Goal: Task Accomplishment & Management: Manage account settings

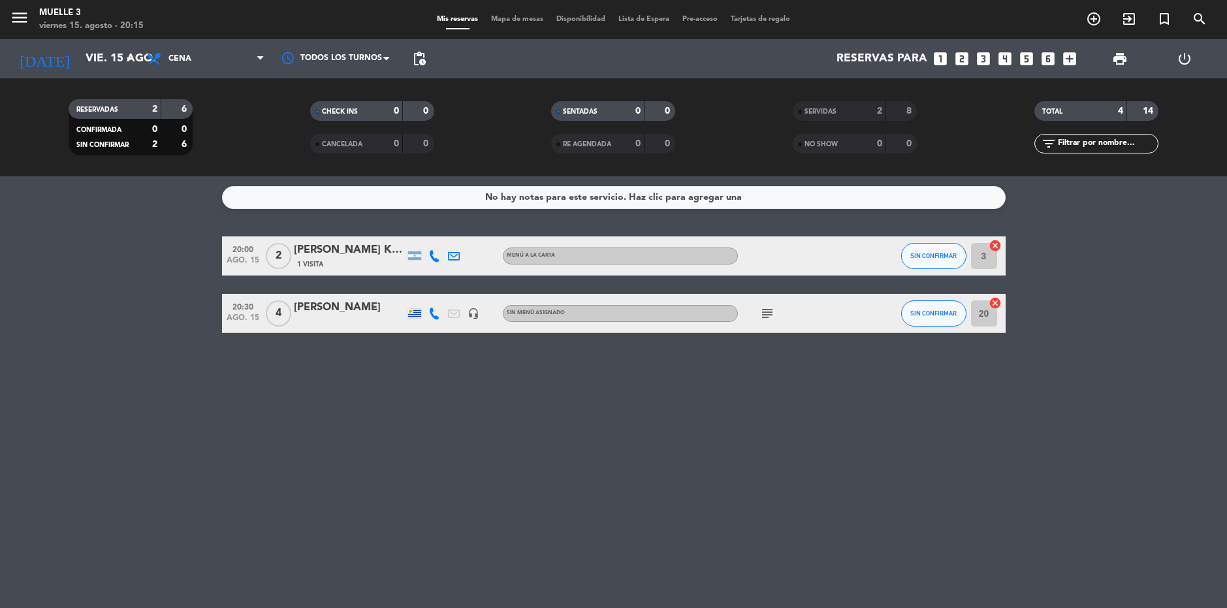
click at [853, 104] on div "SERVIDAS" at bounding box center [826, 111] width 60 height 15
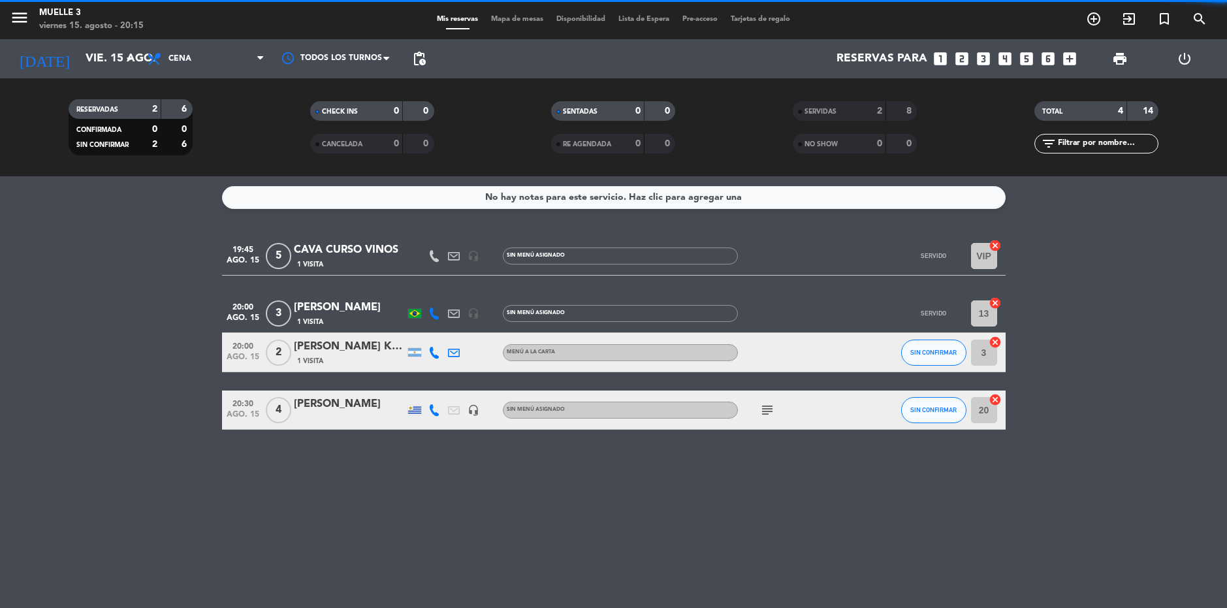
click at [853, 104] on div "SERVIDAS" at bounding box center [826, 111] width 60 height 15
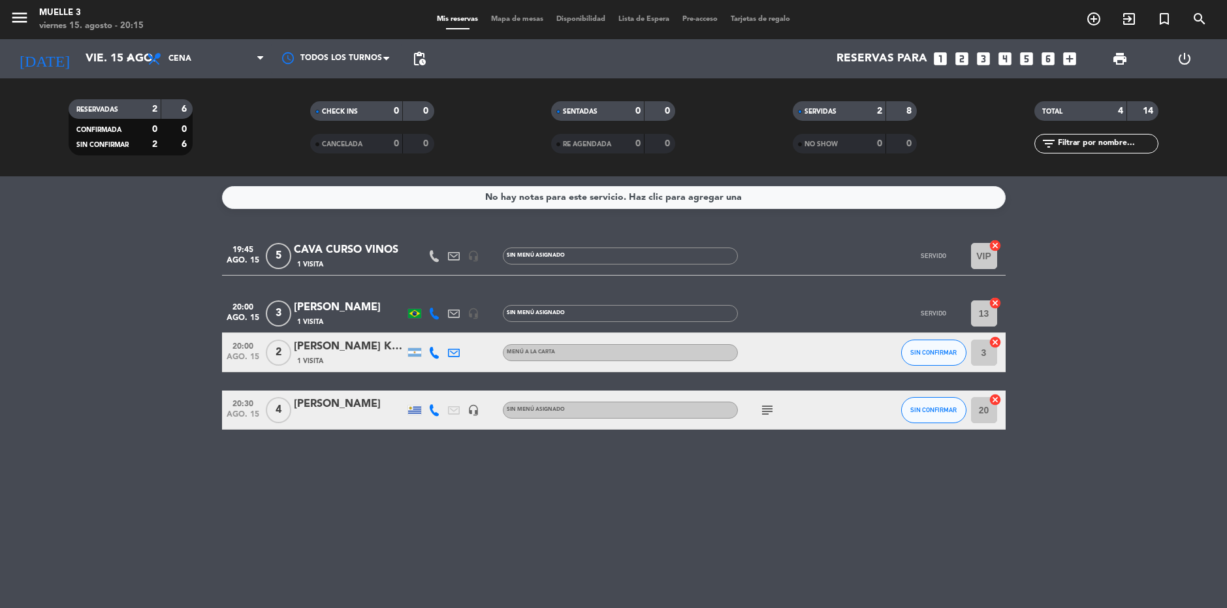
click at [357, 306] on div "[PERSON_NAME]" at bounding box center [349, 307] width 111 height 17
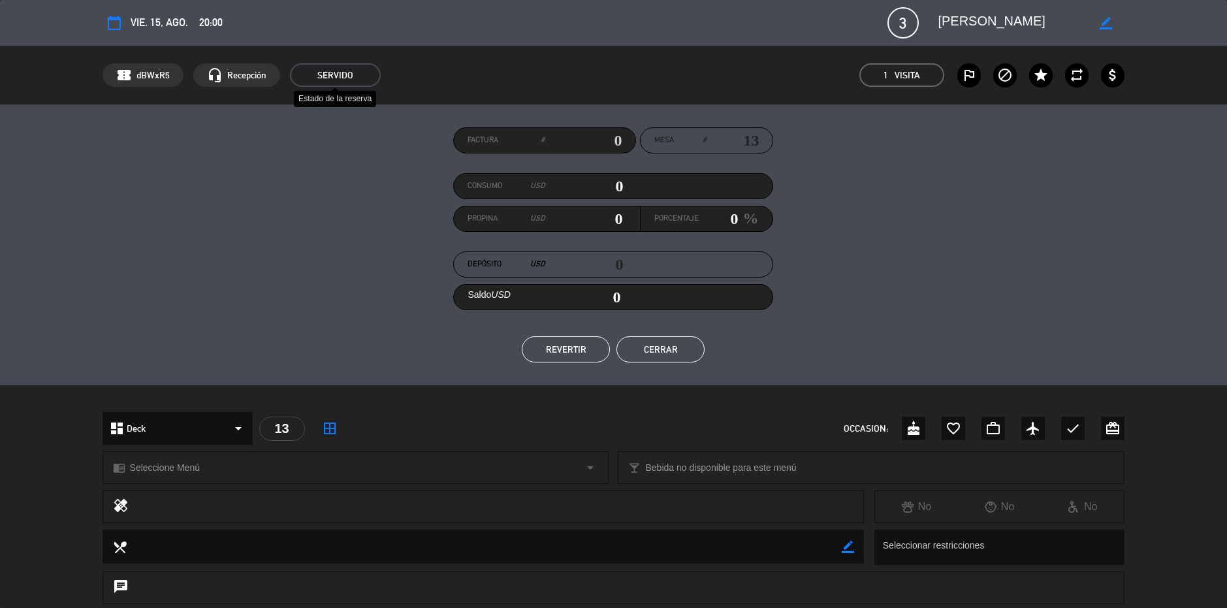
click at [340, 86] on span "SERVIDO" at bounding box center [335, 75] width 91 height 24
click at [349, 70] on span "SERVIDO" at bounding box center [335, 75] width 91 height 24
click at [348, 69] on span "SERVIDO" at bounding box center [335, 75] width 91 height 24
click at [331, 76] on span "SERVIDO" at bounding box center [335, 75] width 91 height 24
click at [298, 63] on div "confirmation_number dBWxR5 headset_mic Recepción SERVIDO 1 Visita outlined_flag…" at bounding box center [613, 75] width 1227 height 59
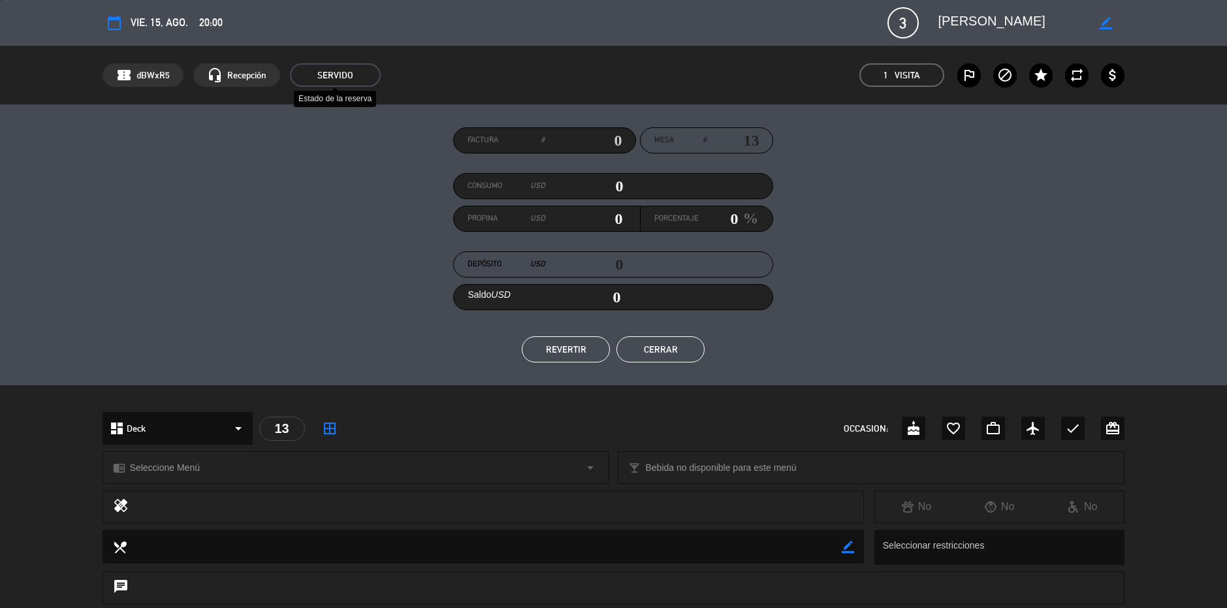
click at [315, 86] on span "SERVIDO" at bounding box center [335, 75] width 91 height 24
click at [332, 79] on span "SERVIDO" at bounding box center [335, 75] width 91 height 24
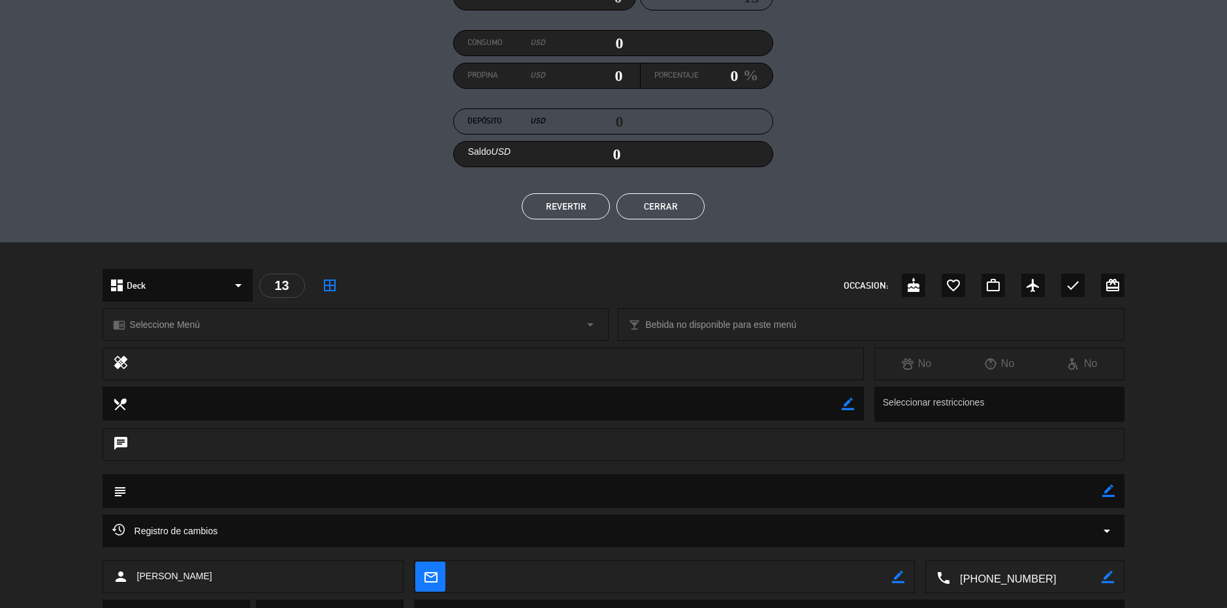
scroll to position [11, 0]
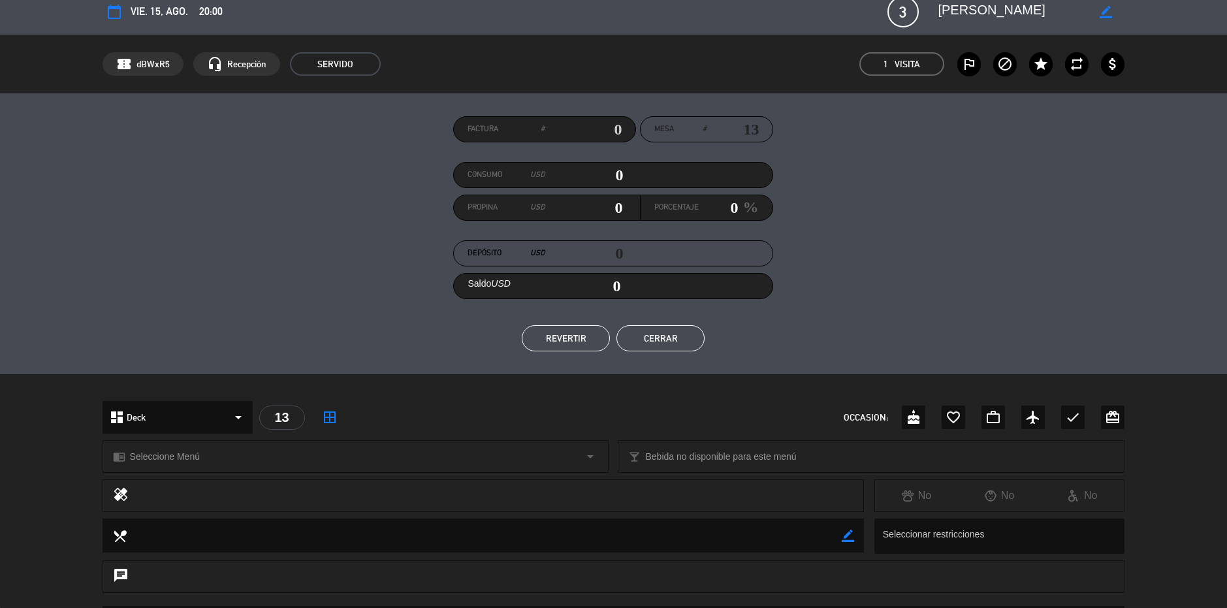
click at [560, 342] on button "REVERTIR" at bounding box center [566, 338] width 88 height 26
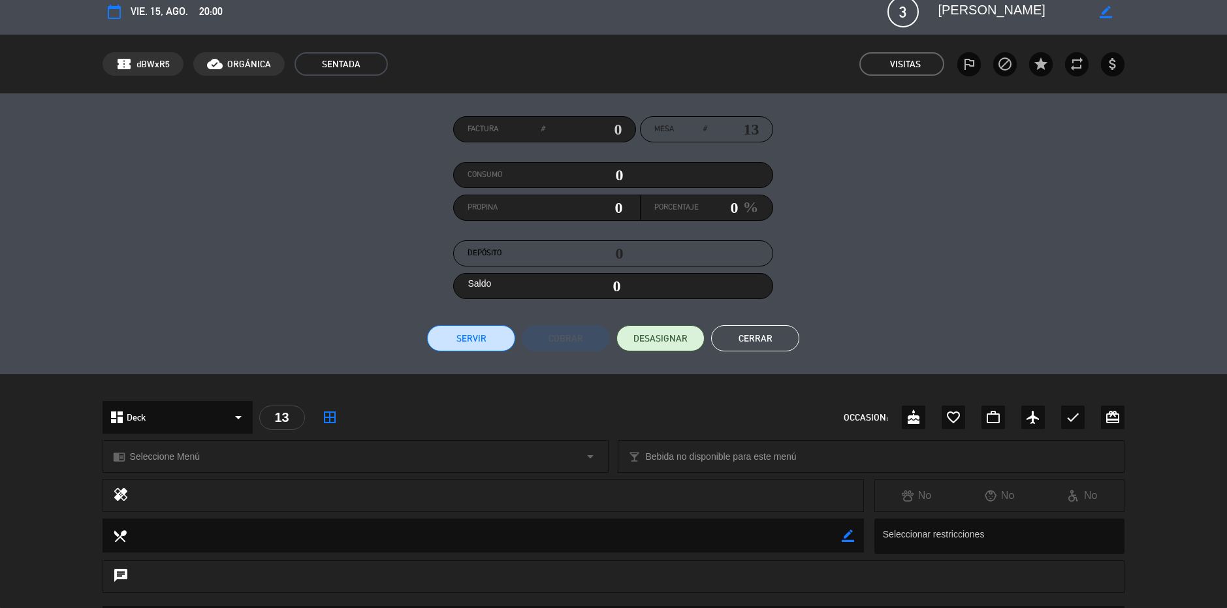
click at [768, 340] on button "Cerrar" at bounding box center [755, 338] width 88 height 26
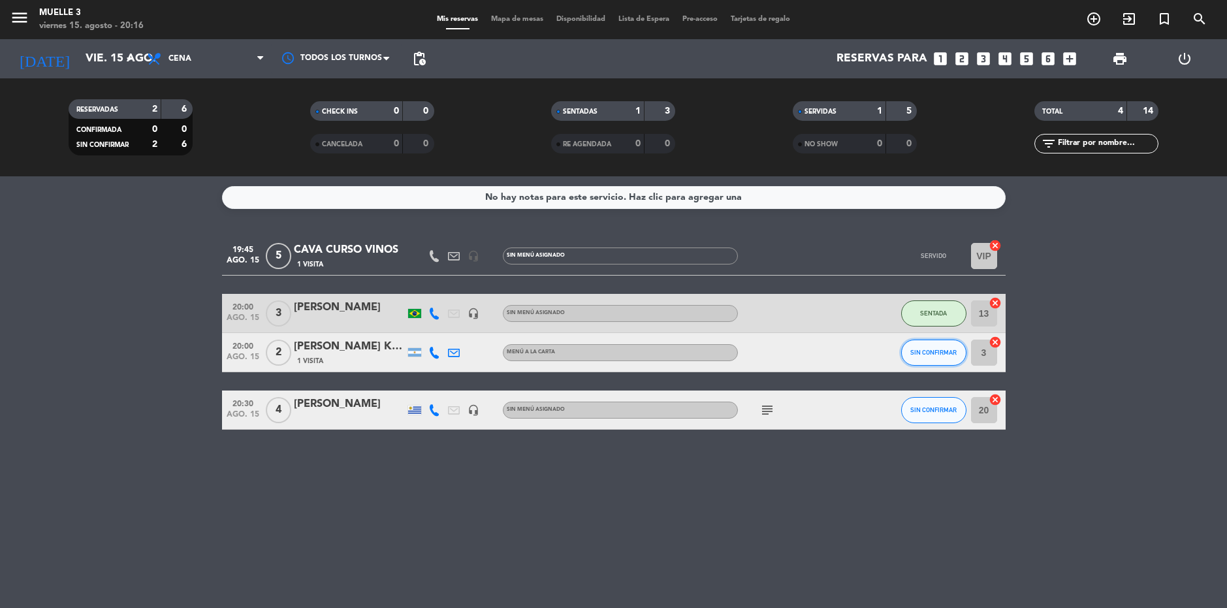
click at [939, 357] on button "SIN CONFIRMAR" at bounding box center [933, 353] width 65 height 26
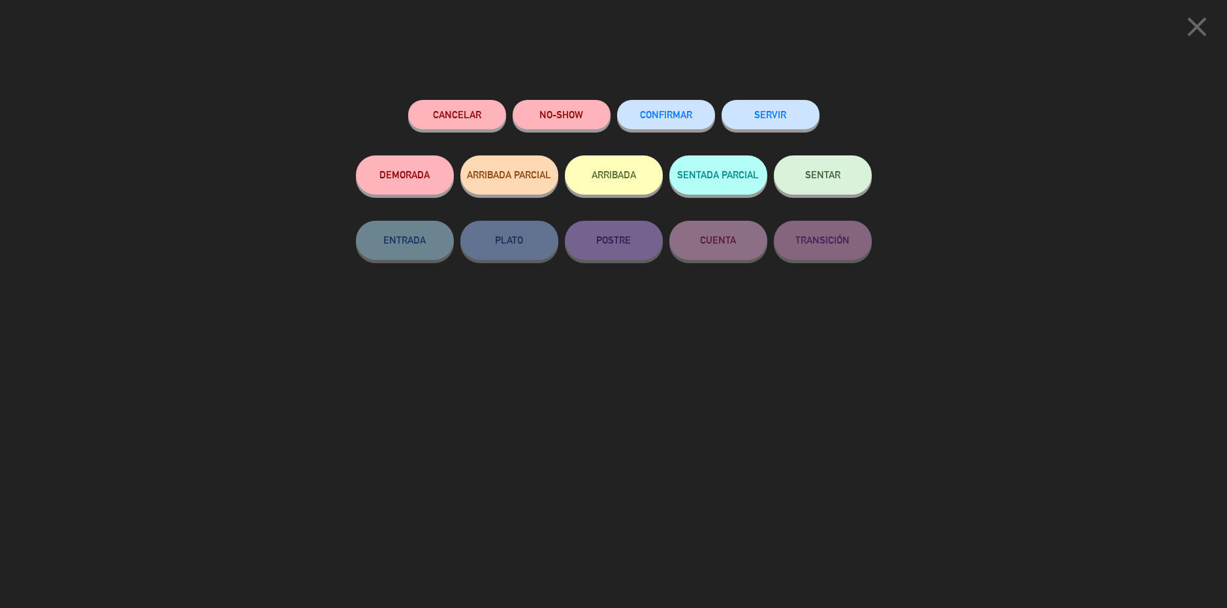
click at [814, 113] on button "SERVIR" at bounding box center [771, 114] width 98 height 29
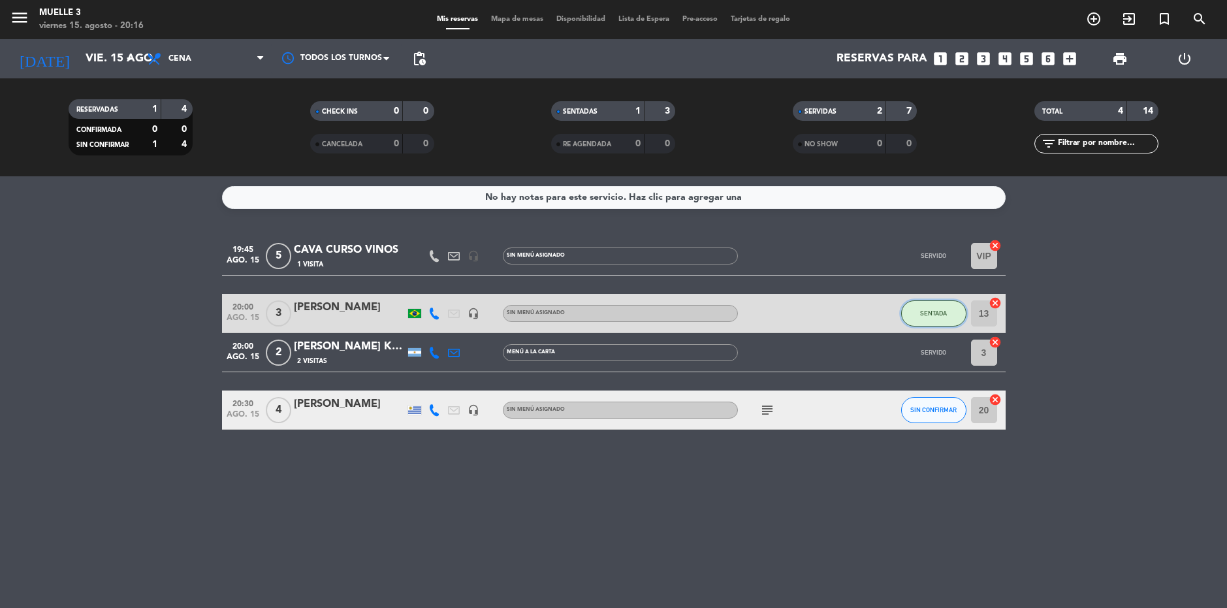
click at [912, 303] on button "SENTADA" at bounding box center [933, 313] width 65 height 26
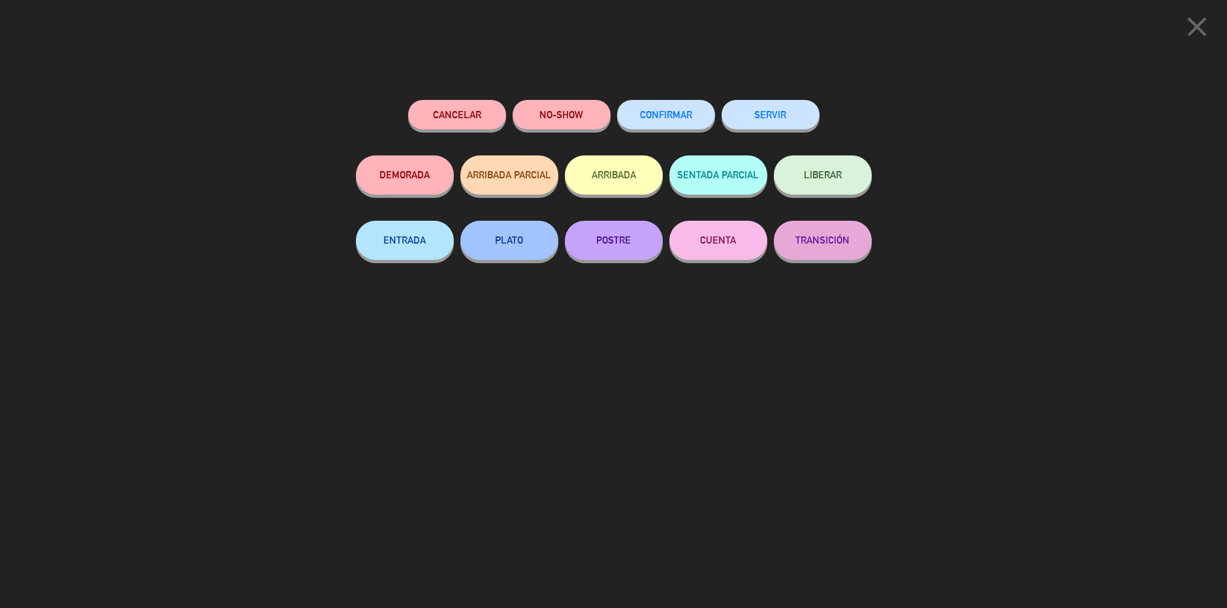
click at [591, 116] on button "NO-SHOW" at bounding box center [562, 114] width 98 height 29
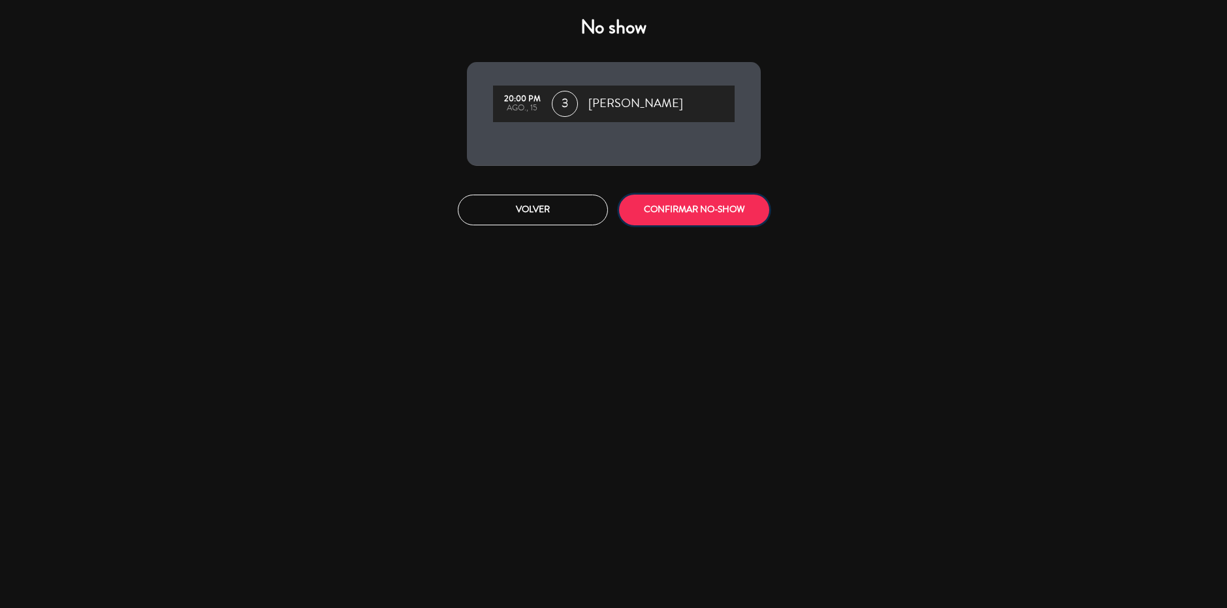
click at [677, 210] on button "CONFIRMAR NO-SHOW" at bounding box center [694, 210] width 150 height 31
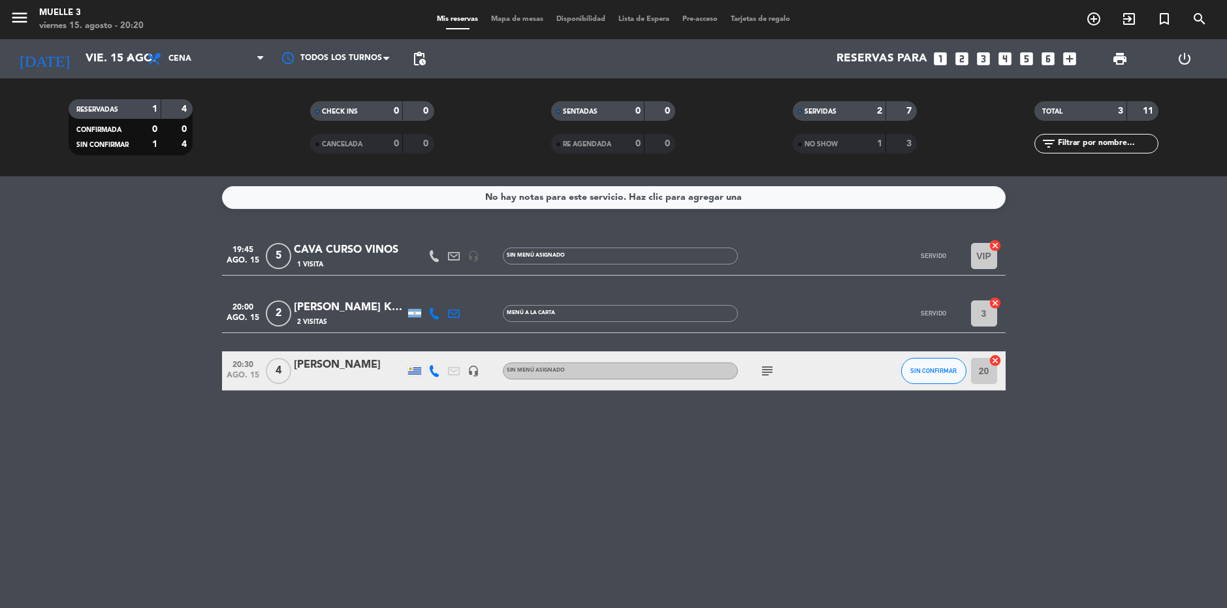
click at [94, 376] on bookings-row "19:45 ago. 15 5 CAVA CURSO VINOS 1 Visita headset_mic Sin menú asignado SERVIDO…" at bounding box center [613, 313] width 1227 height 154
click at [931, 368] on span "SIN CONFIRMAR" at bounding box center [933, 370] width 46 height 7
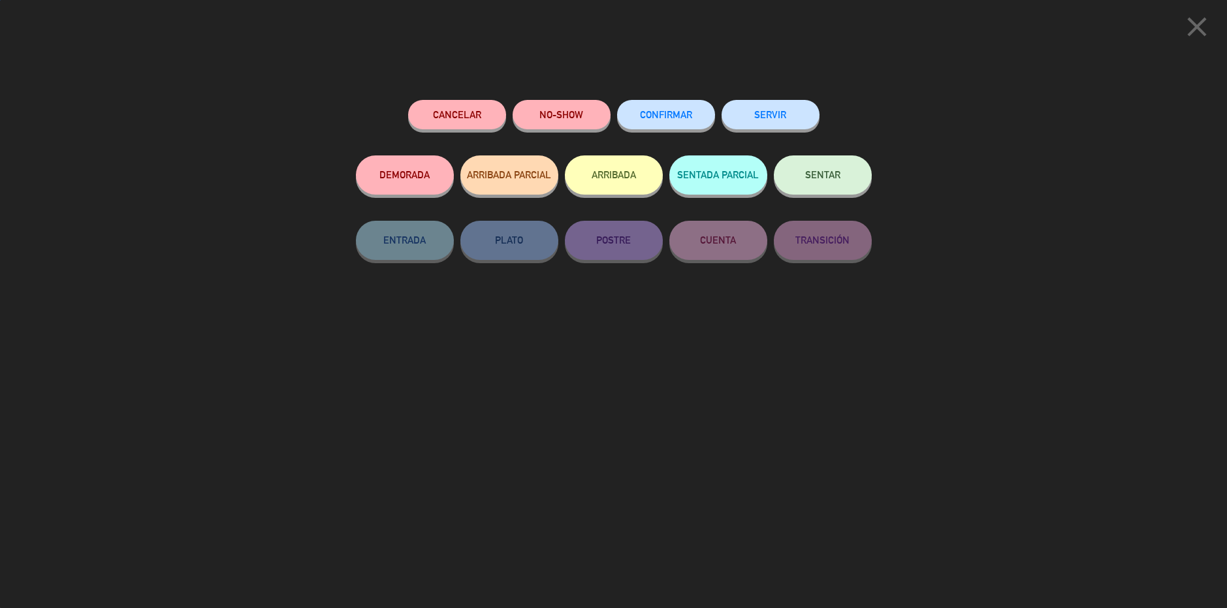
click at [784, 100] on div "SERVIR" at bounding box center [771, 128] width 98 height 56
click at [774, 106] on button "SERVIR" at bounding box center [771, 114] width 98 height 29
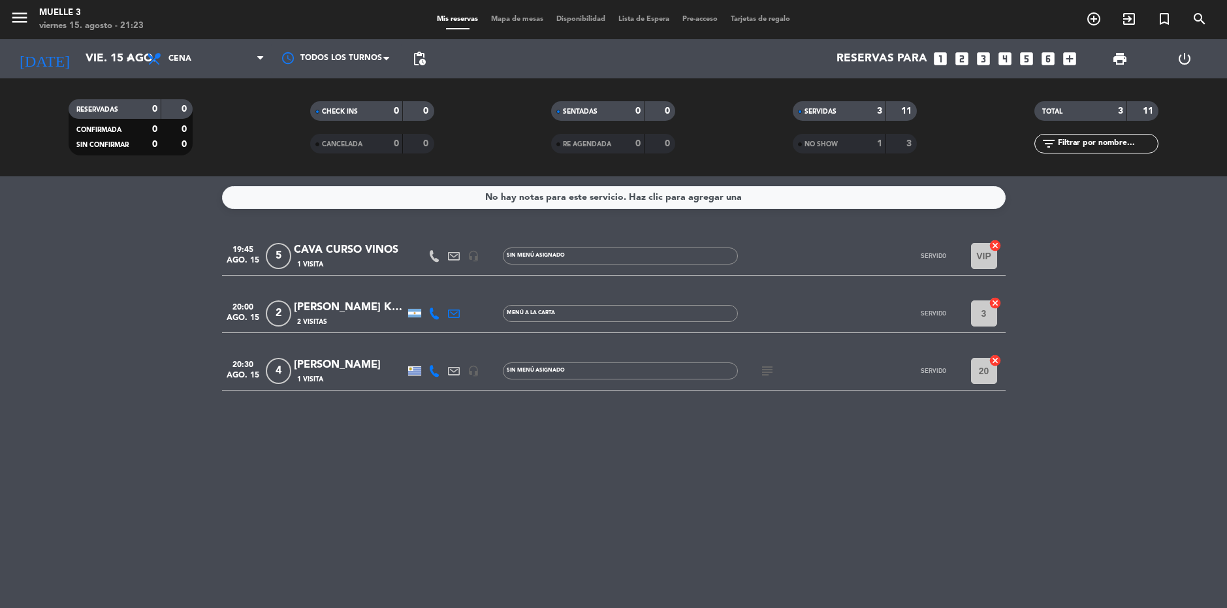
click at [1000, 54] on icon "looks_4" at bounding box center [1005, 58] width 17 height 17
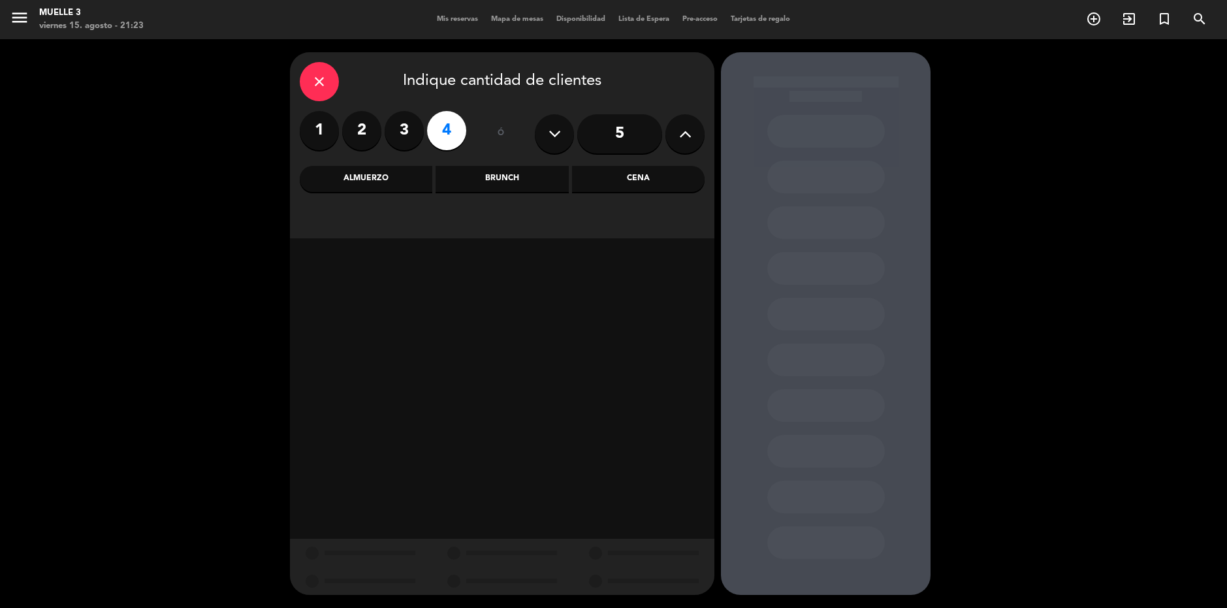
click at [639, 174] on div "Cena" at bounding box center [638, 179] width 133 height 26
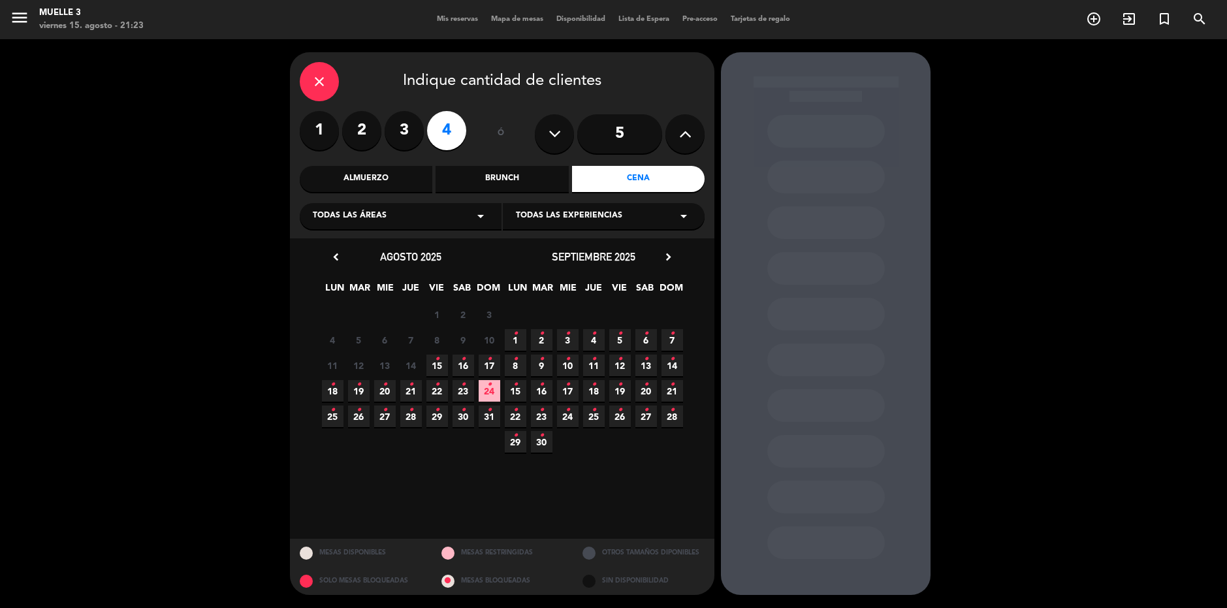
click at [441, 357] on span "15 •" at bounding box center [437, 366] width 22 height 22
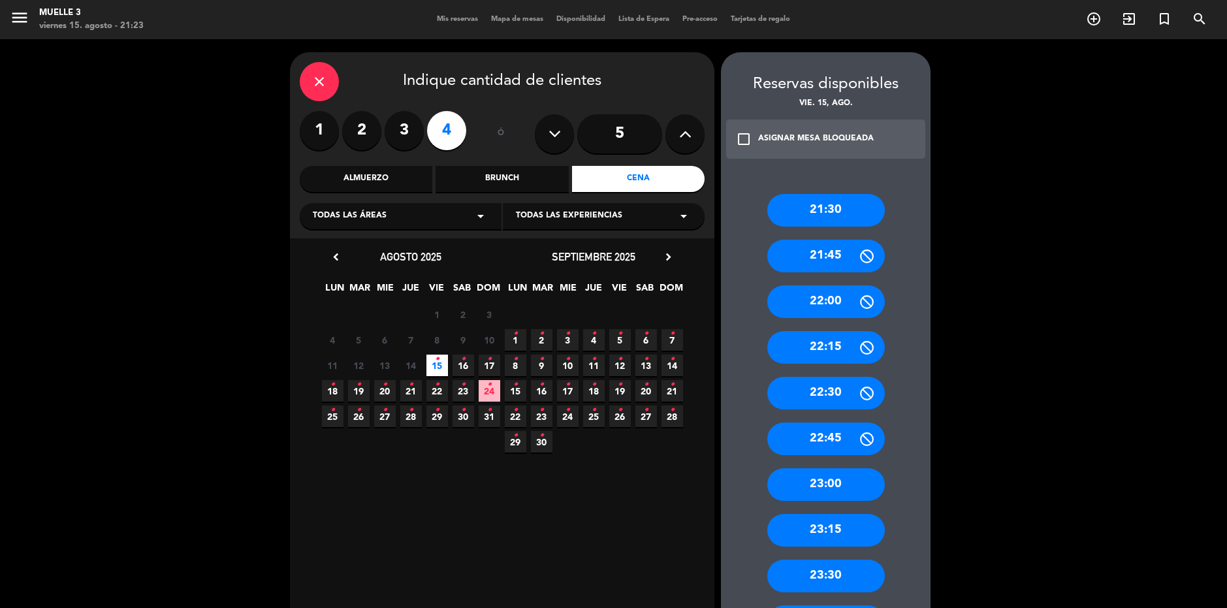
click at [827, 204] on div "21:30" at bounding box center [826, 210] width 118 height 33
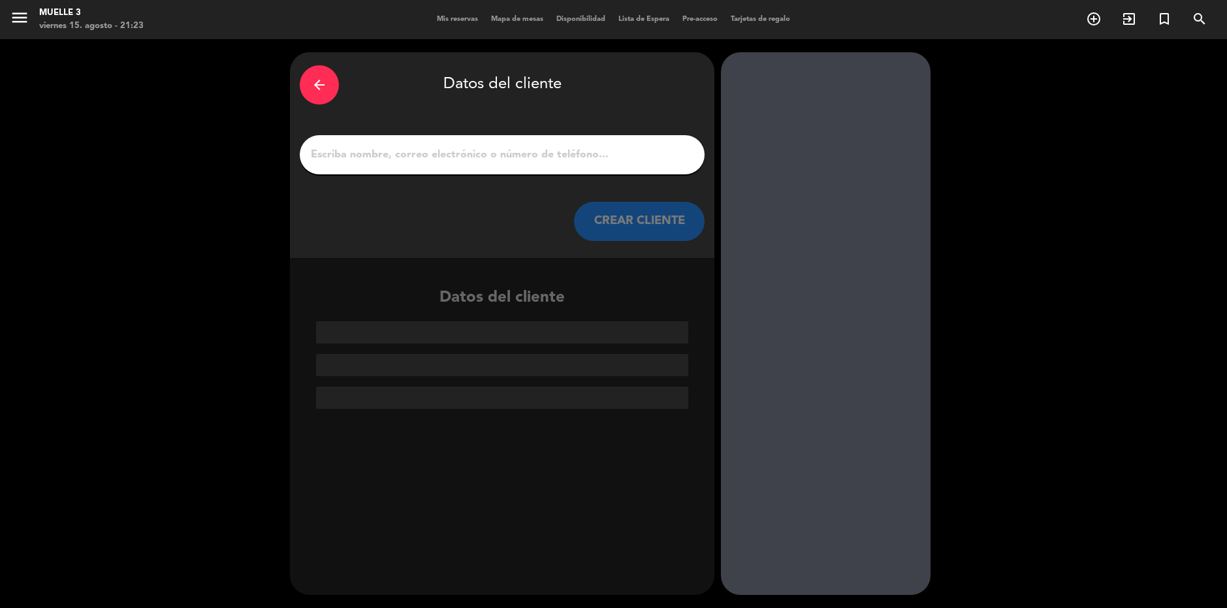
click at [575, 157] on input "1" at bounding box center [502, 155] width 385 height 18
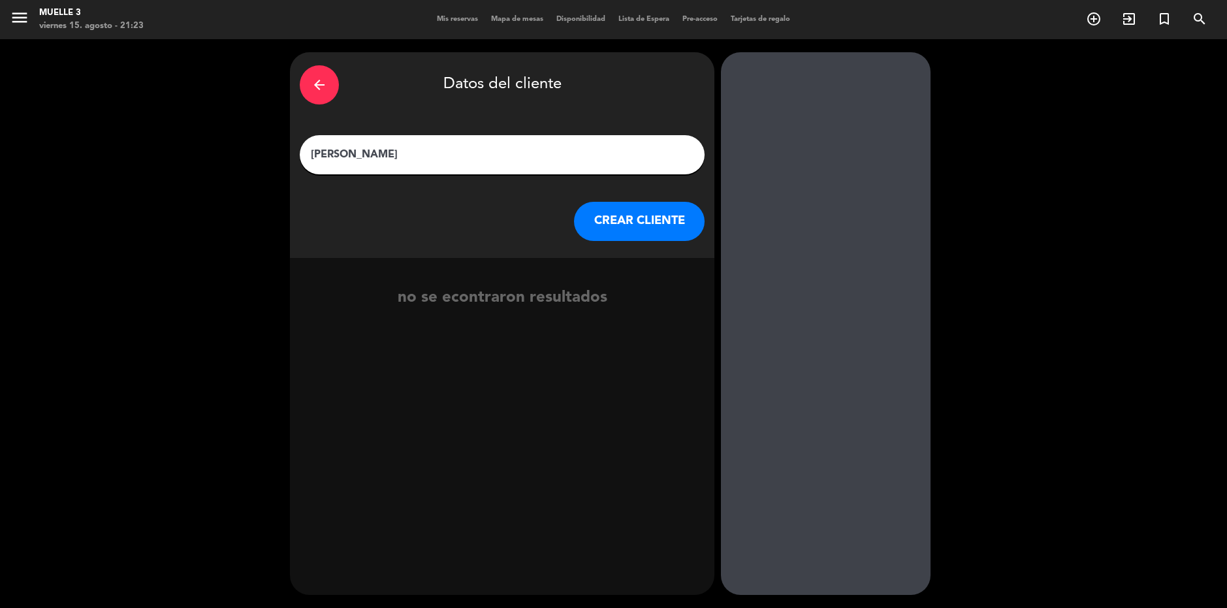
type input "[PERSON_NAME]"
click at [605, 221] on button "CREAR CLIENTE" at bounding box center [639, 221] width 131 height 39
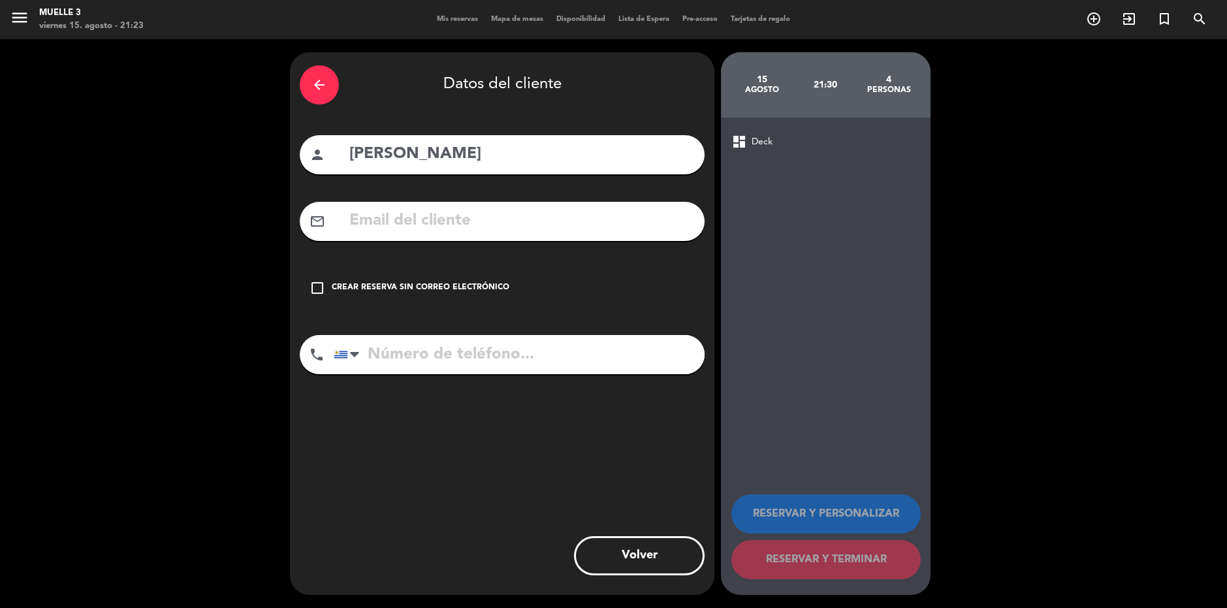
click at [304, 285] on div "check_box_outline_blank Crear reserva sin correo electrónico" at bounding box center [502, 287] width 405 height 39
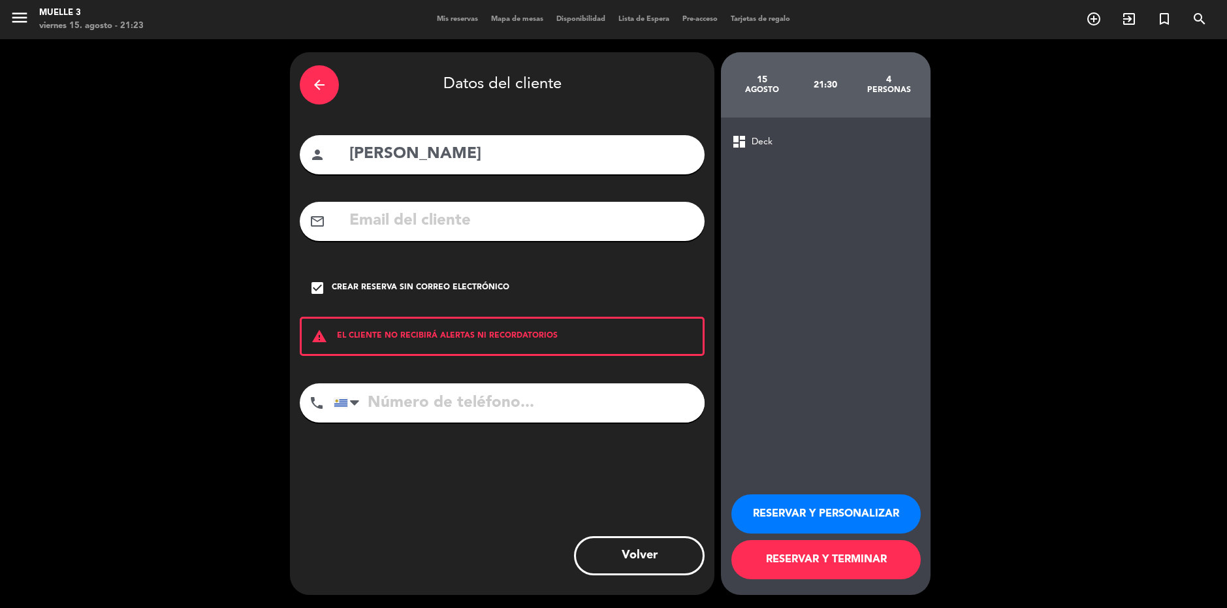
click at [860, 558] on button "RESERVAR Y TERMINAR" at bounding box center [825, 559] width 189 height 39
click at [835, 564] on button "RESERVAR Y TERMINAR" at bounding box center [825, 559] width 189 height 39
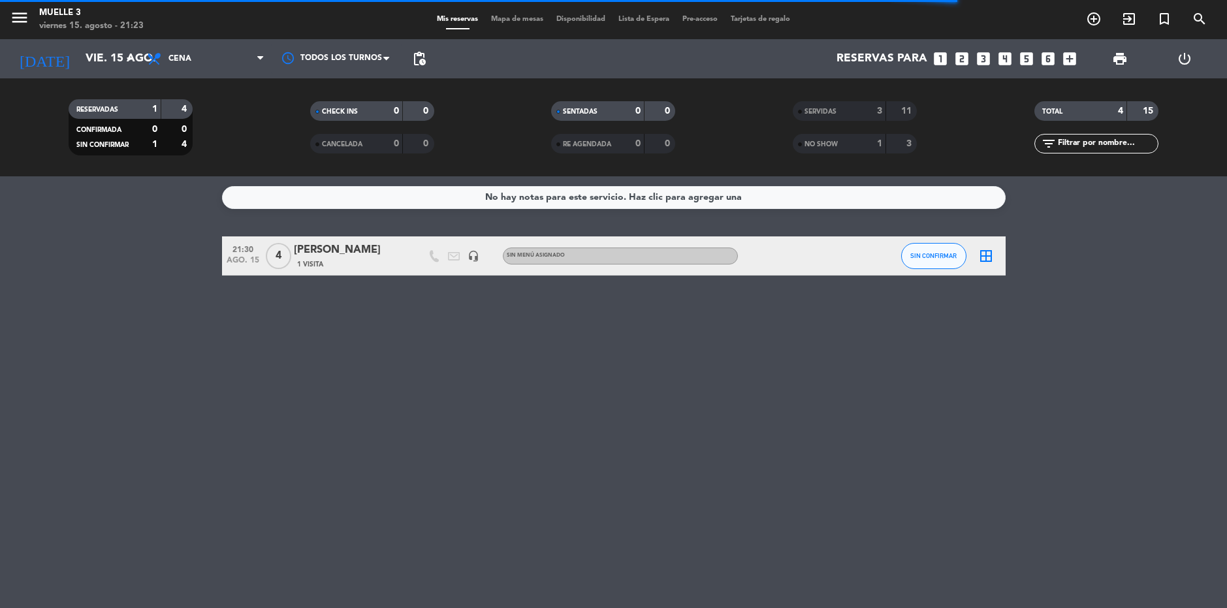
click at [983, 255] on icon "border_all" at bounding box center [986, 256] width 16 height 16
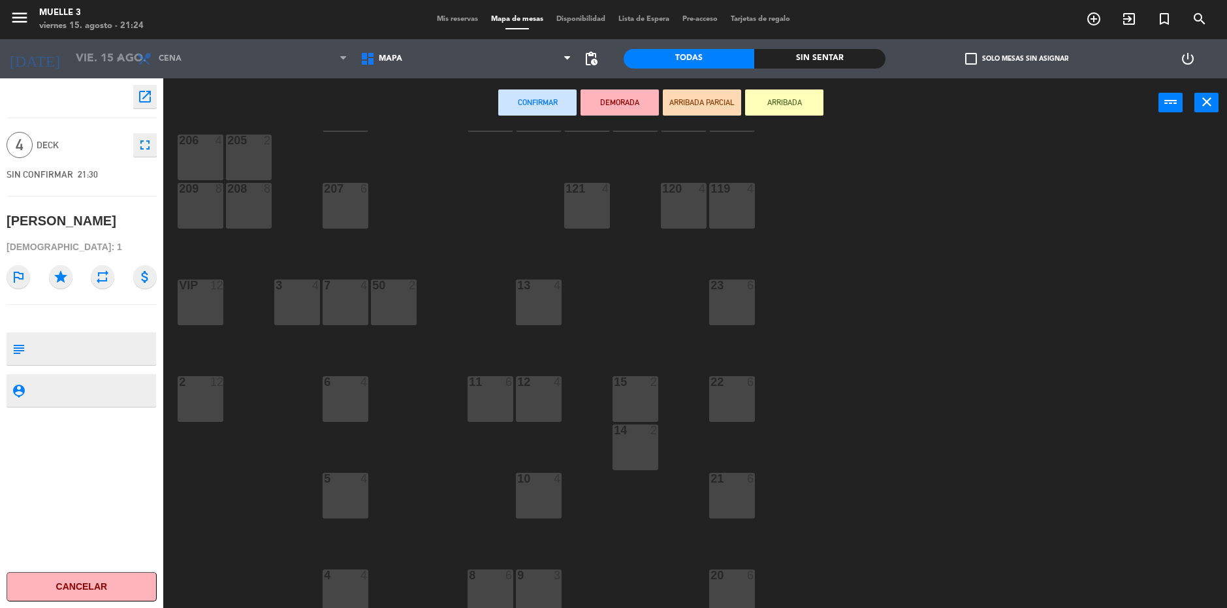
scroll to position [313, 0]
click at [739, 481] on div "21 6" at bounding box center [732, 475] width 46 height 13
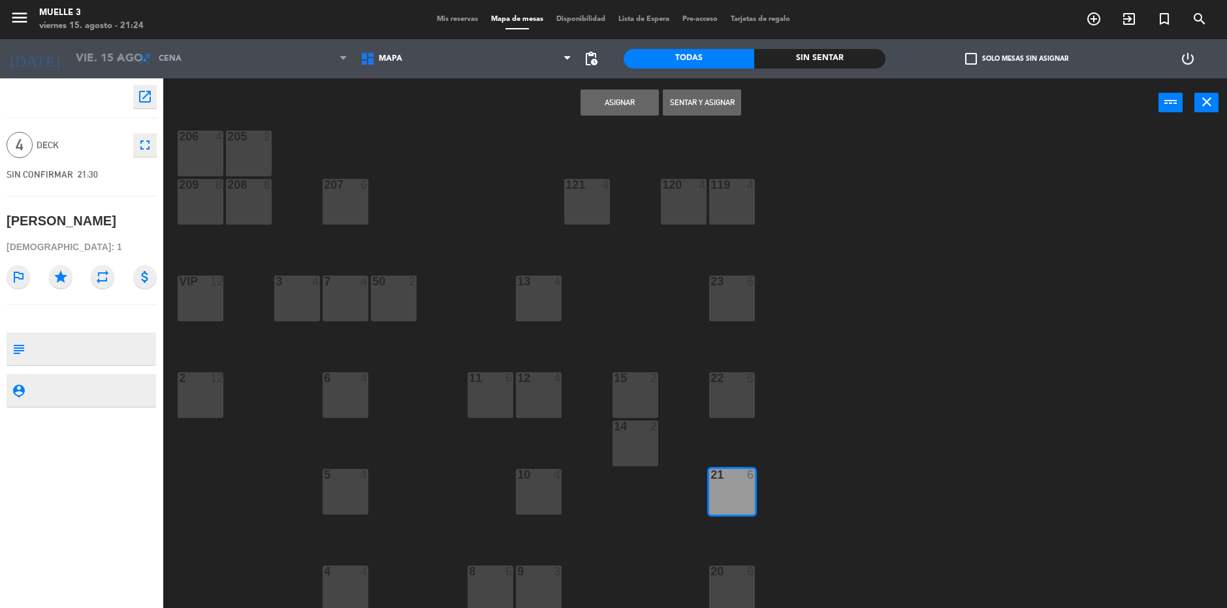
click at [609, 92] on button "Asignar" at bounding box center [620, 102] width 78 height 26
